Goal: Register for event/course

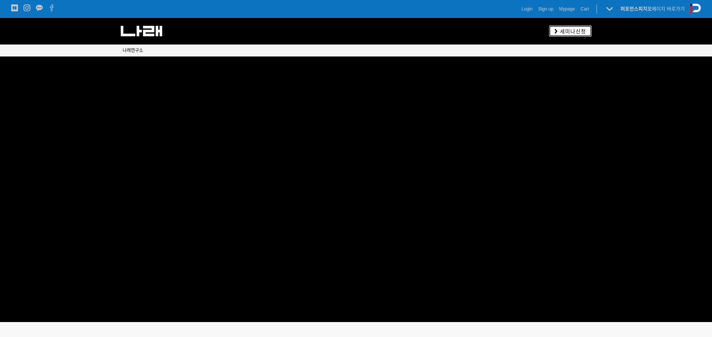
click at [577, 30] on span "세미나신청" at bounding box center [571, 31] width 28 height 7
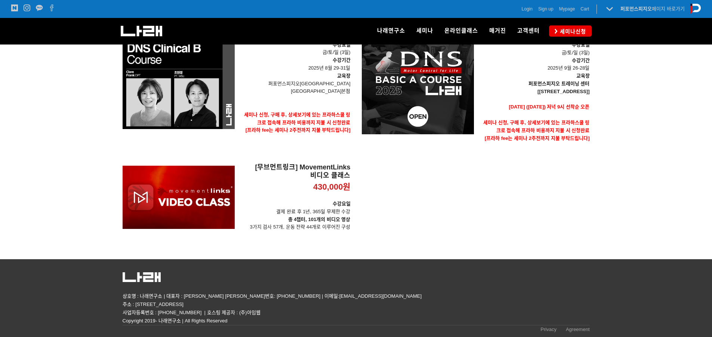
scroll to position [24, 0]
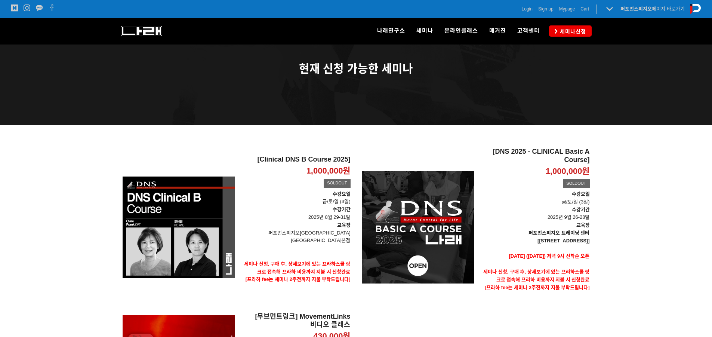
click at [152, 33] on img at bounding box center [141, 31] width 41 height 10
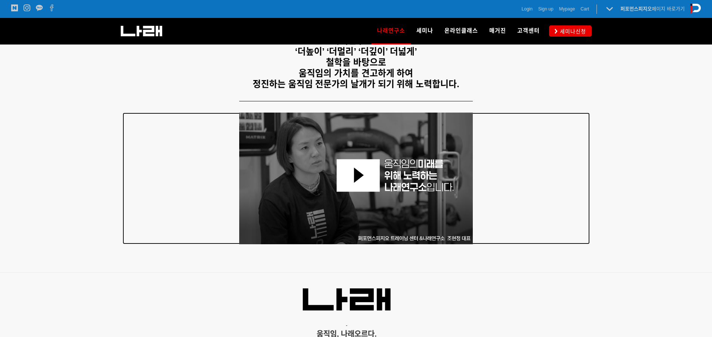
click at [578, 129] on div at bounding box center [356, 177] width 467 height 131
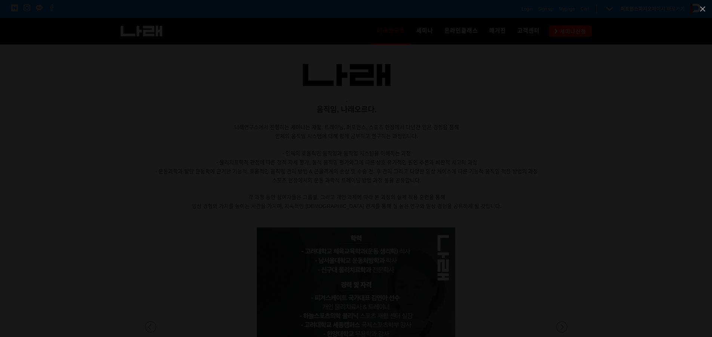
scroll to position [598, 0]
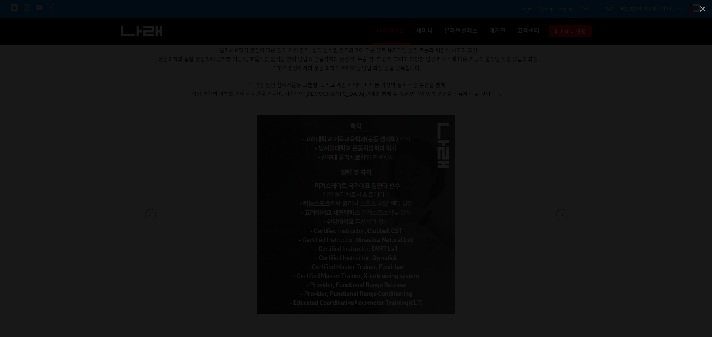
click at [665, 116] on div at bounding box center [356, 168] width 712 height 337
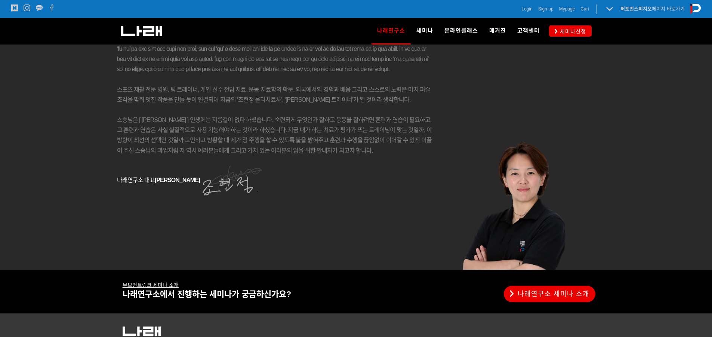
scroll to position [1271, 0]
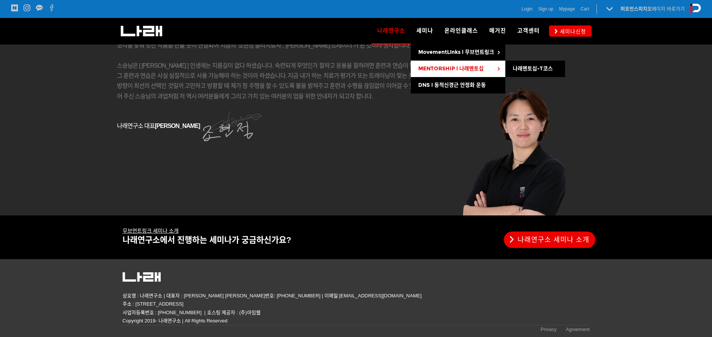
click at [442, 66] on span "MENTORSHIP l 나래멘토십" at bounding box center [450, 68] width 65 height 6
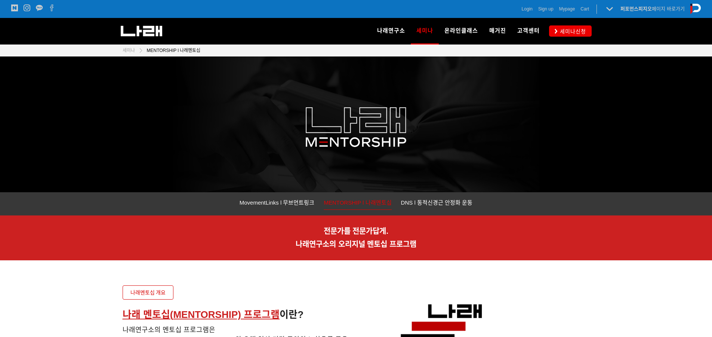
scroll to position [187, 0]
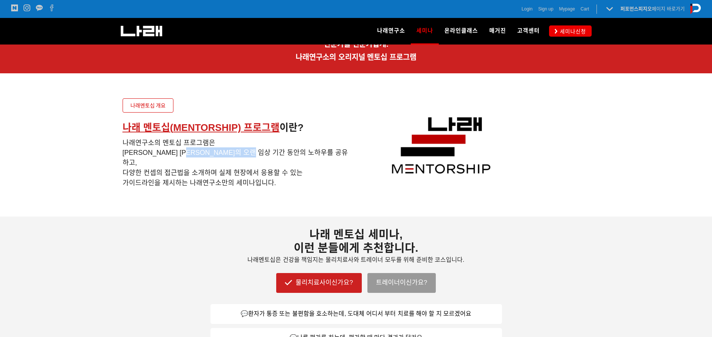
drag, startPoint x: 203, startPoint y: 152, endPoint x: 312, endPoint y: 155, distance: 108.7
click at [312, 155] on h5 "나래연구소의 멘토십 프로그램은 조현정 대표의 오랜 임상 기간 동안의 노하우를 공유하고, 다양한 컨셉의 접근법을 소개하며 실제 현장에서 응용할 …" at bounding box center [237, 162] width 228 height 50
drag, startPoint x: 172, startPoint y: 165, endPoint x: 289, endPoint y: 160, distance: 117.0
click at [257, 160] on span "나래연구소의 멘토십 프로그램은 조현정 대표의 오랜 임상 기간 동안의 노하우를 공유하고, 다양한 컨셉의 접근법을 소개하며 실제 현장에서 응용할 …" at bounding box center [235, 162] width 225 height 47
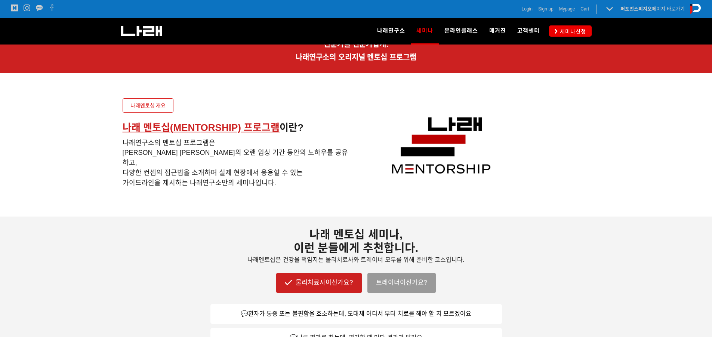
click at [289, 159] on span "나래연구소의 멘토십 프로그램은 조현정 대표의 오랜 임상 기간 동안의 노하우를 공유하고, 다양한 컨셉의 접근법을 소개하며 실제 현장에서 응용할 …" at bounding box center [235, 162] width 225 height 47
click at [592, 137] on div at bounding box center [475, 145] width 239 height 105
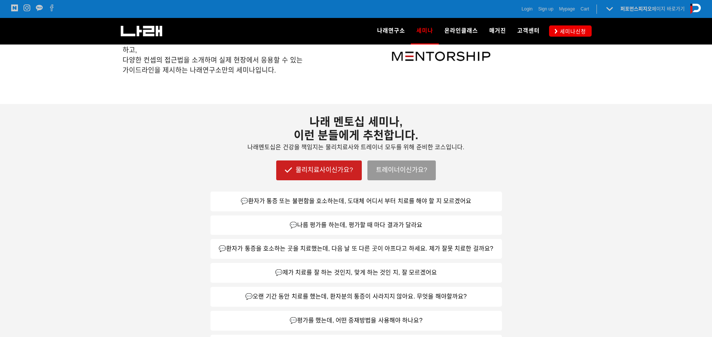
scroll to position [299, 0]
click at [331, 174] on link "물리치료사이신가요?" at bounding box center [318, 170] width 85 height 19
click at [322, 169] on link "물리치료사이신가요?" at bounding box center [318, 170] width 85 height 19
click at [320, 164] on link "물리치료사이신가요?" at bounding box center [318, 170] width 85 height 19
click at [434, 171] on link "트레이너이신가요?" at bounding box center [401, 170] width 68 height 19
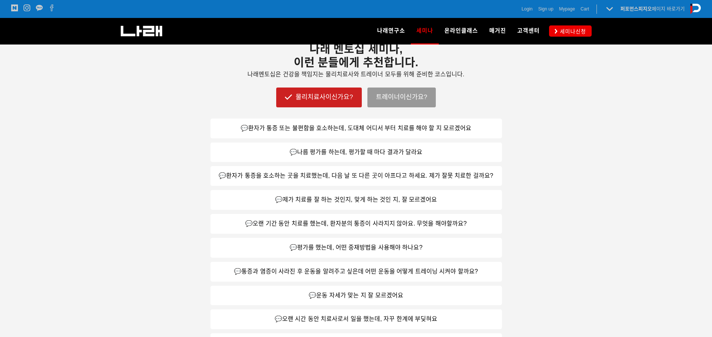
click at [564, 146] on div at bounding box center [356, 202] width 712 height 342
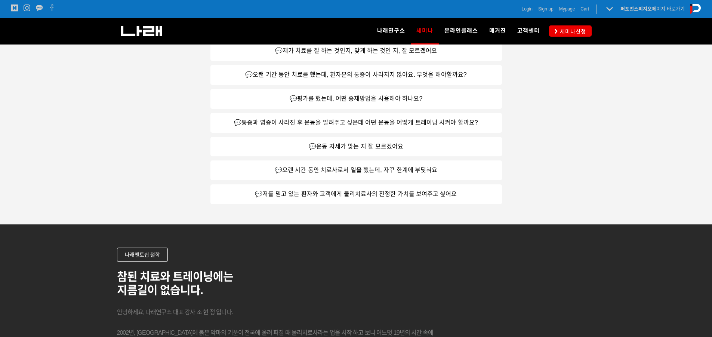
scroll to position [521, 0]
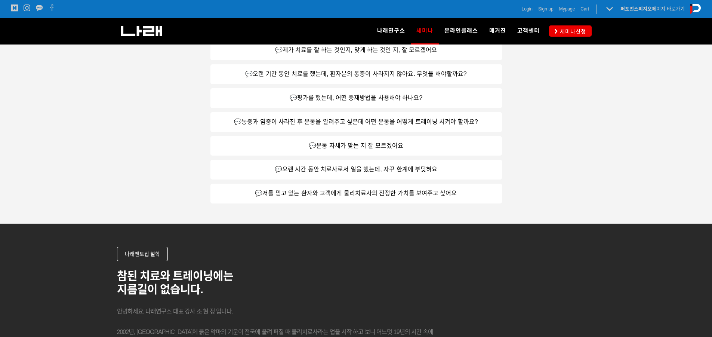
click at [430, 194] on link "💬저를 믿고 있는 환자와 고객에게 물리치료사의 진정한 가치를 보여주고 싶어요" at bounding box center [355, 193] width 291 height 20
click at [358, 191] on link "💬저를 믿고 있는 환자와 고객에게 물리치료사의 진정한 가치를 보여주고 싶어요" at bounding box center [355, 193] width 291 height 20
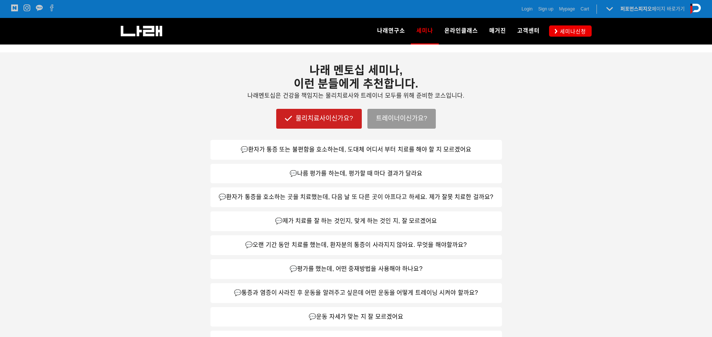
scroll to position [223, 0]
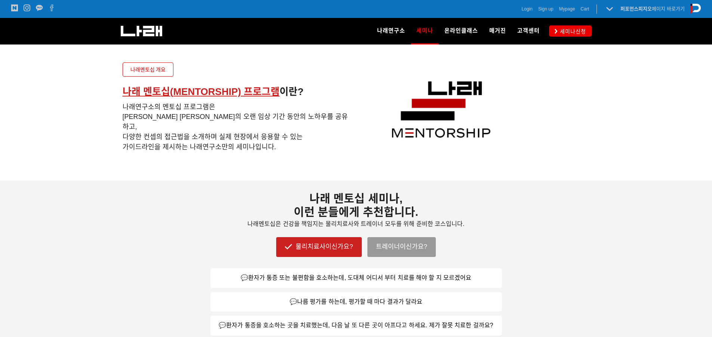
click at [139, 73] on link "나래멘토십 개요" at bounding box center [148, 69] width 51 height 14
